Goal: Task Accomplishment & Management: Manage account settings

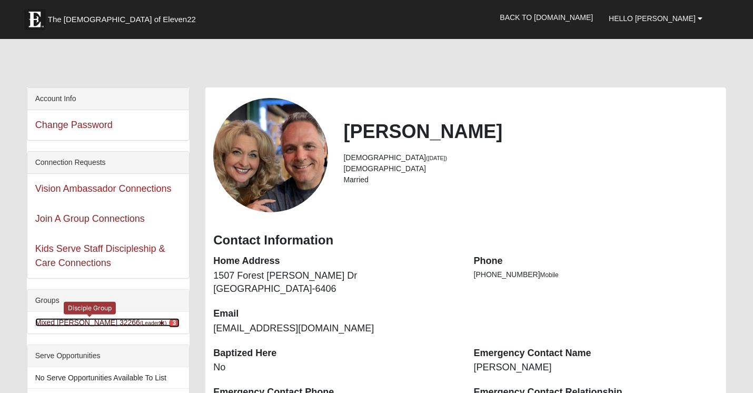
click at [72, 321] on link "Mixed [PERSON_NAME] 32266 (Leader ) 3" at bounding box center [107, 322] width 144 height 8
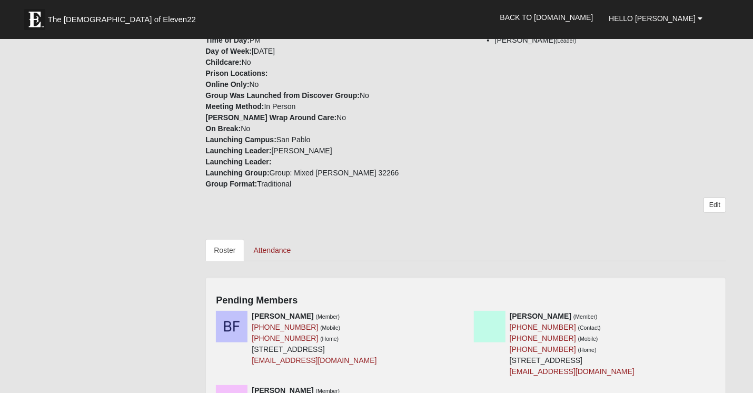
scroll to position [263, 0]
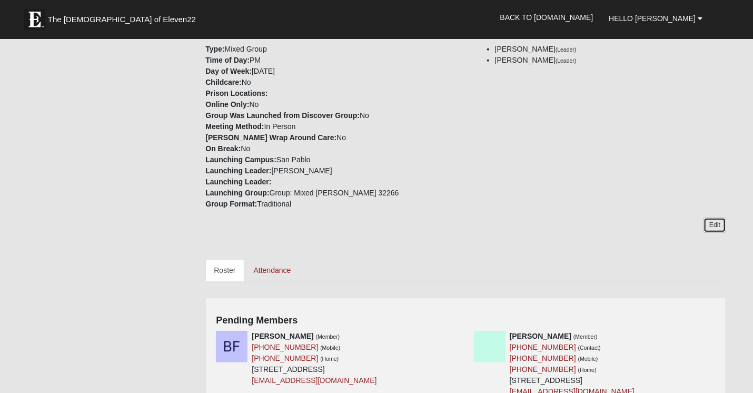
click at [719, 223] on link "Edit" at bounding box center [715, 224] width 23 height 15
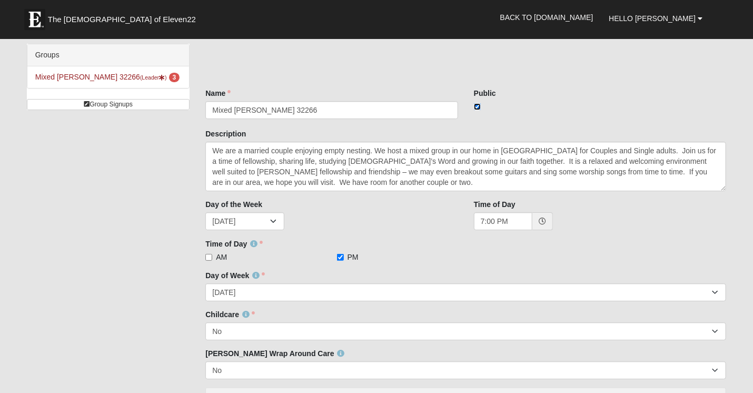
click at [476, 105] on input "checkbox" at bounding box center [477, 106] width 7 height 7
checkbox input "false"
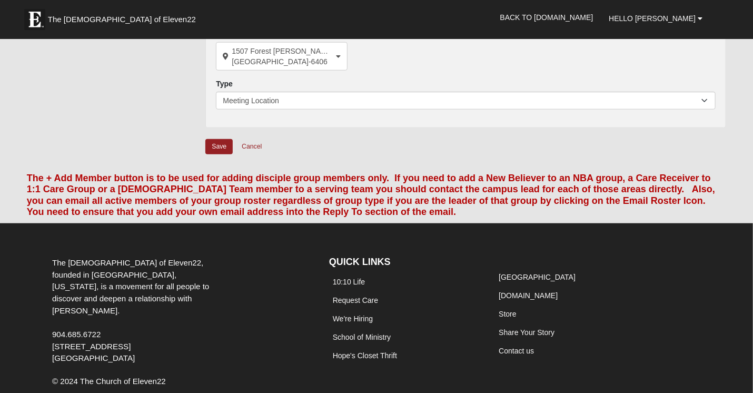
scroll to position [369, 0]
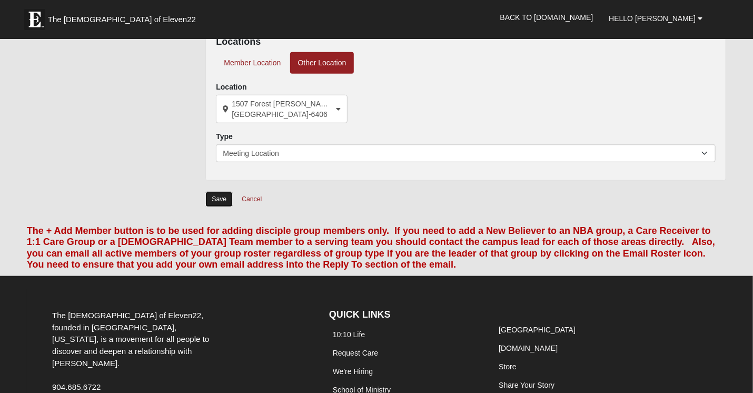
click at [223, 196] on input "Save" at bounding box center [218, 199] width 27 height 15
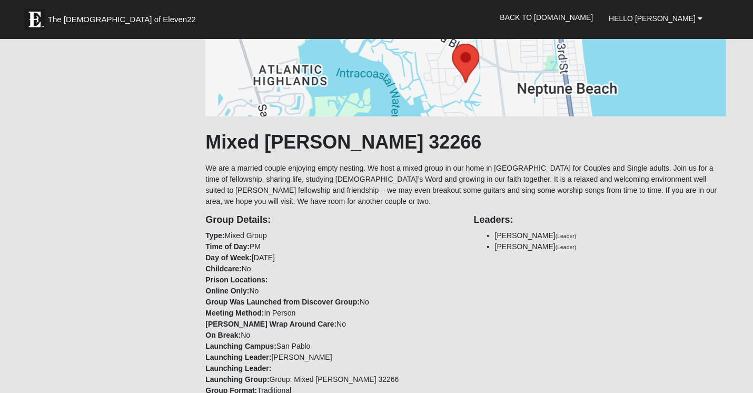
scroll to position [0, 0]
